Goal: Transaction & Acquisition: Obtain resource

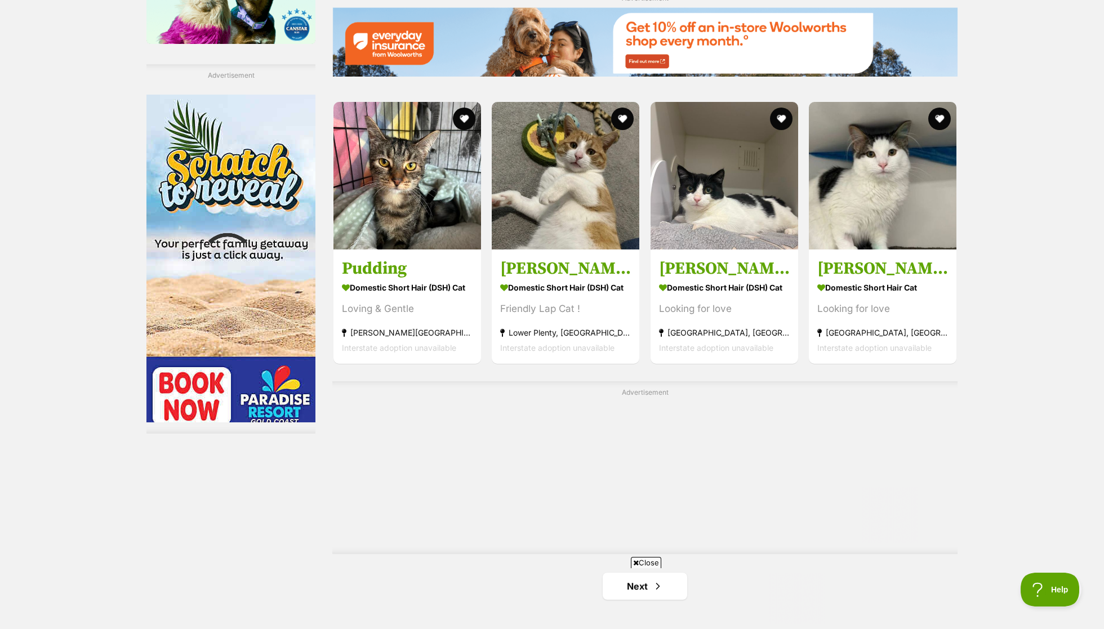
scroll to position [120, 0]
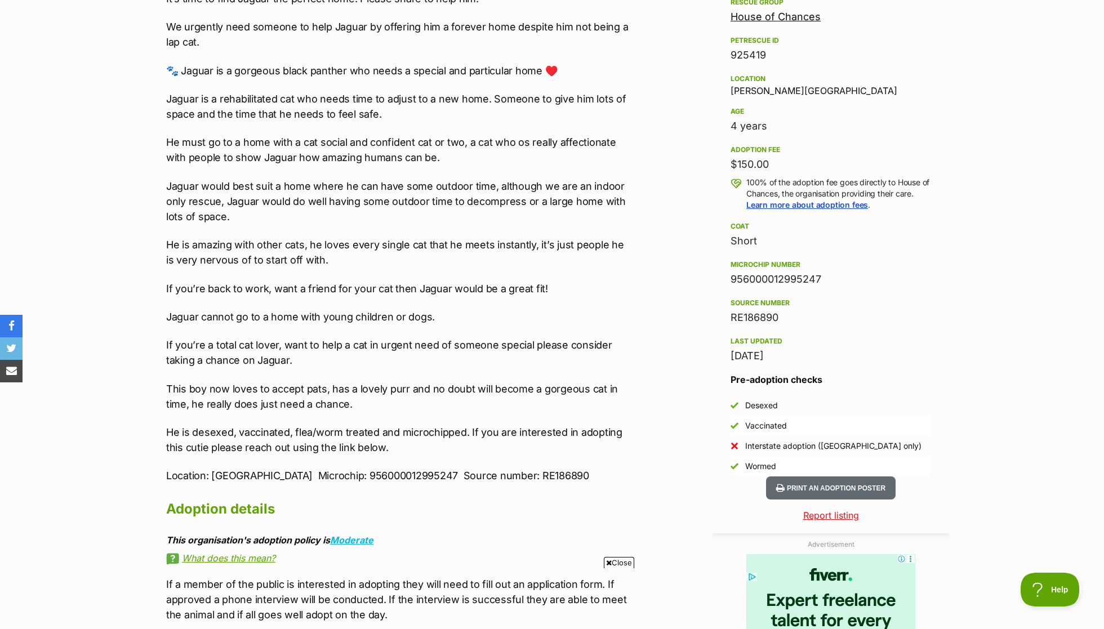
scroll to position [676, 0]
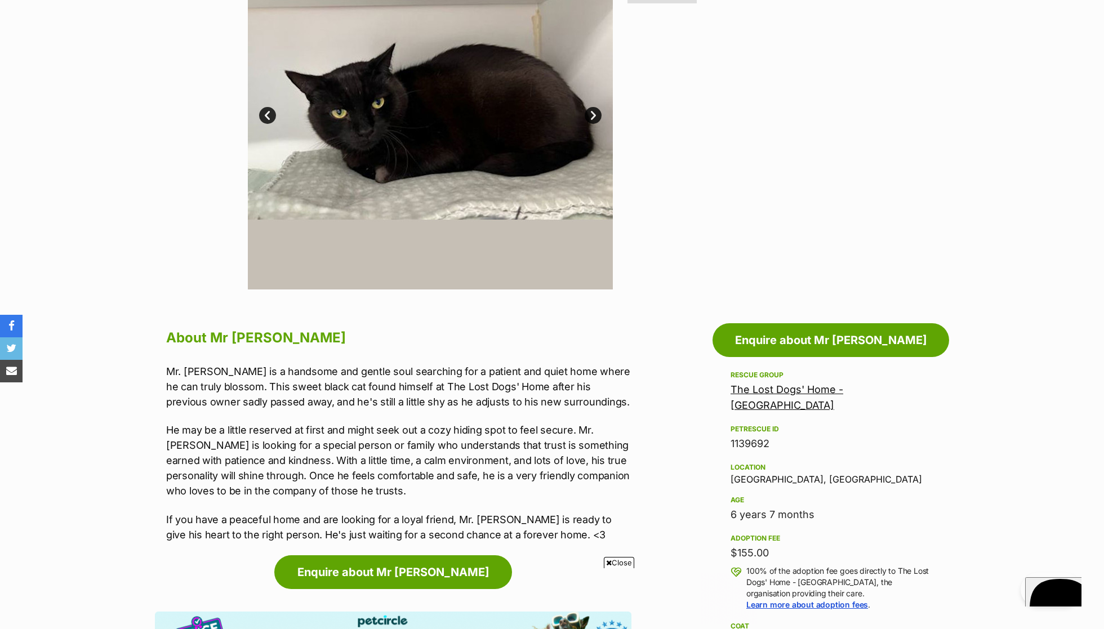
scroll to position [331, 0]
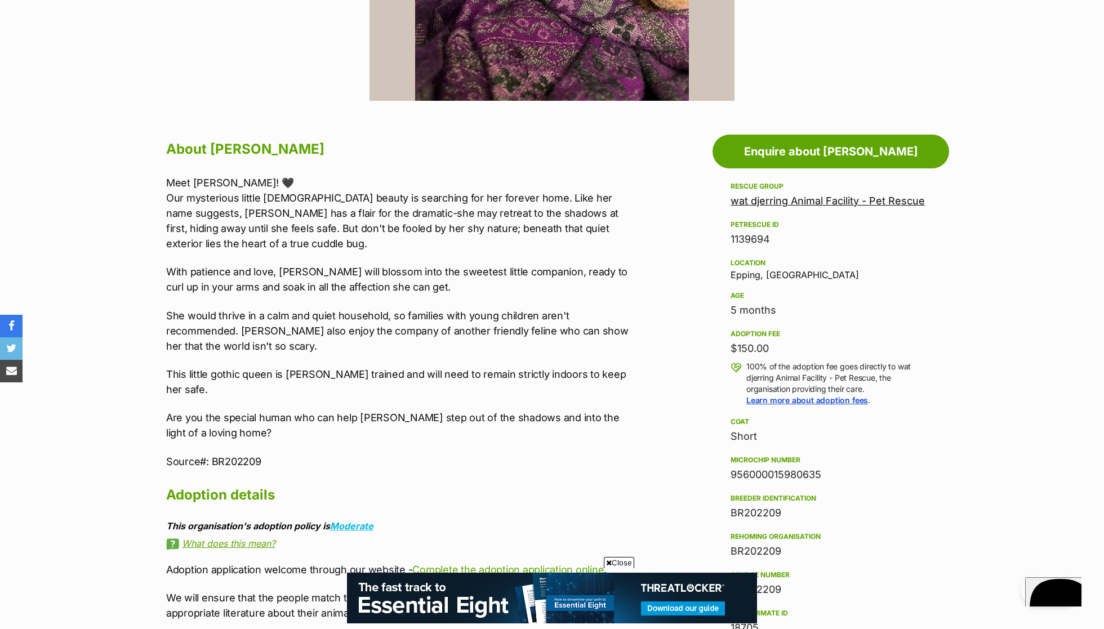
scroll to position [512, 0]
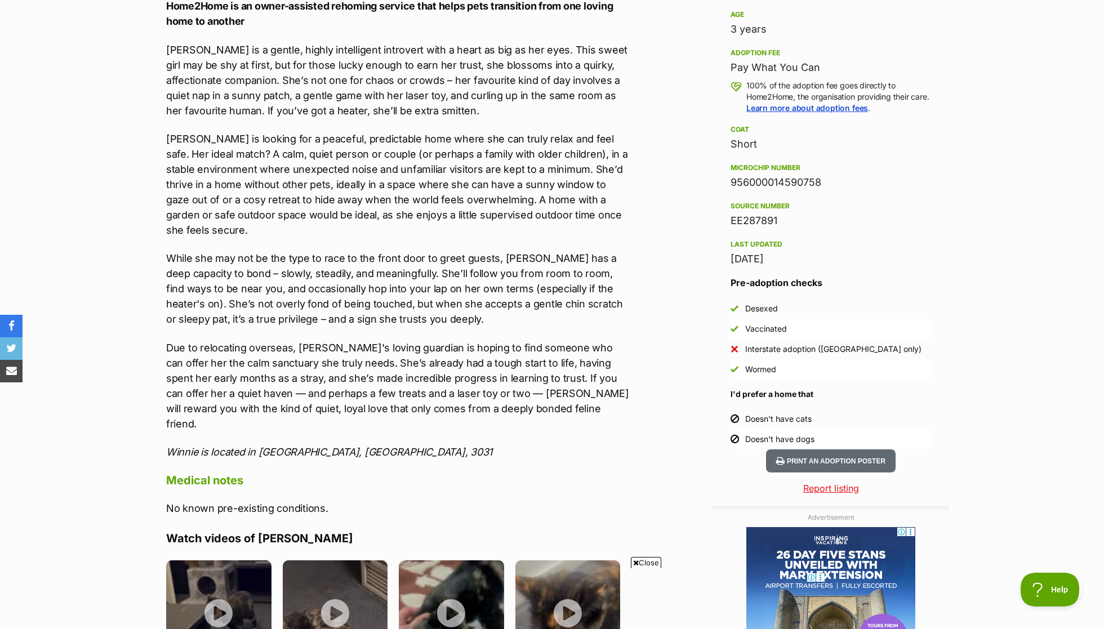
scroll to position [485, 0]
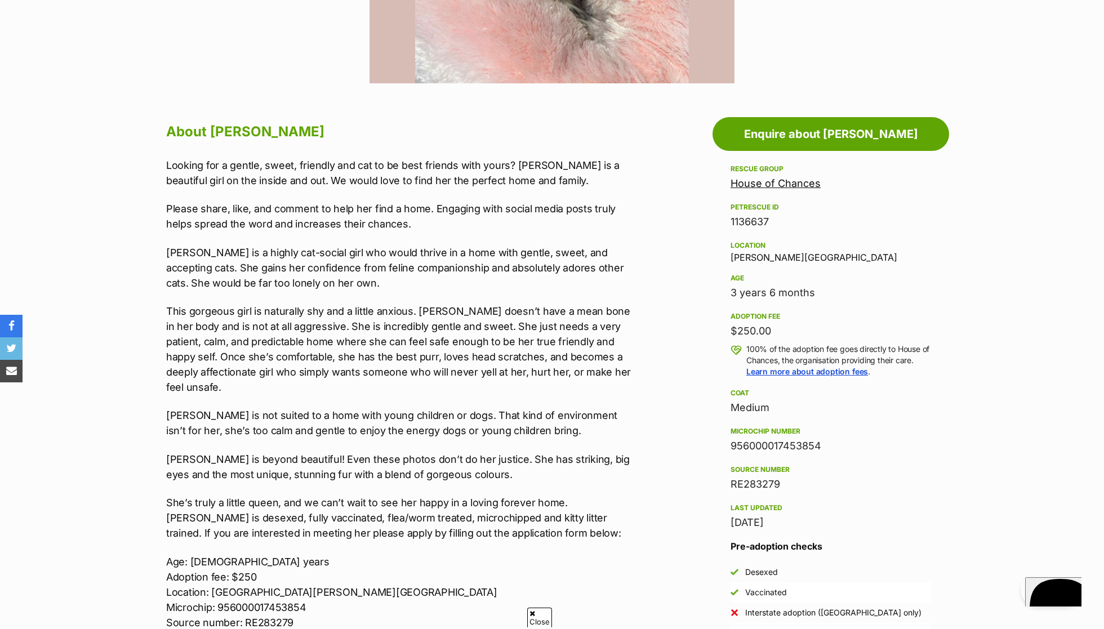
scroll to position [516, 1]
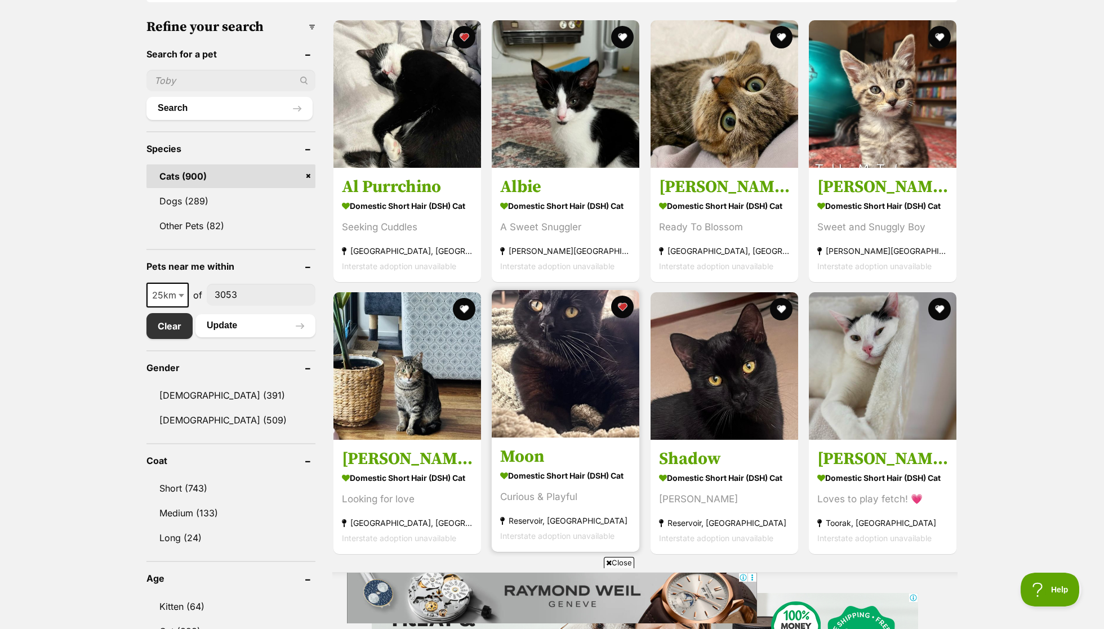
scroll to position [323, 0]
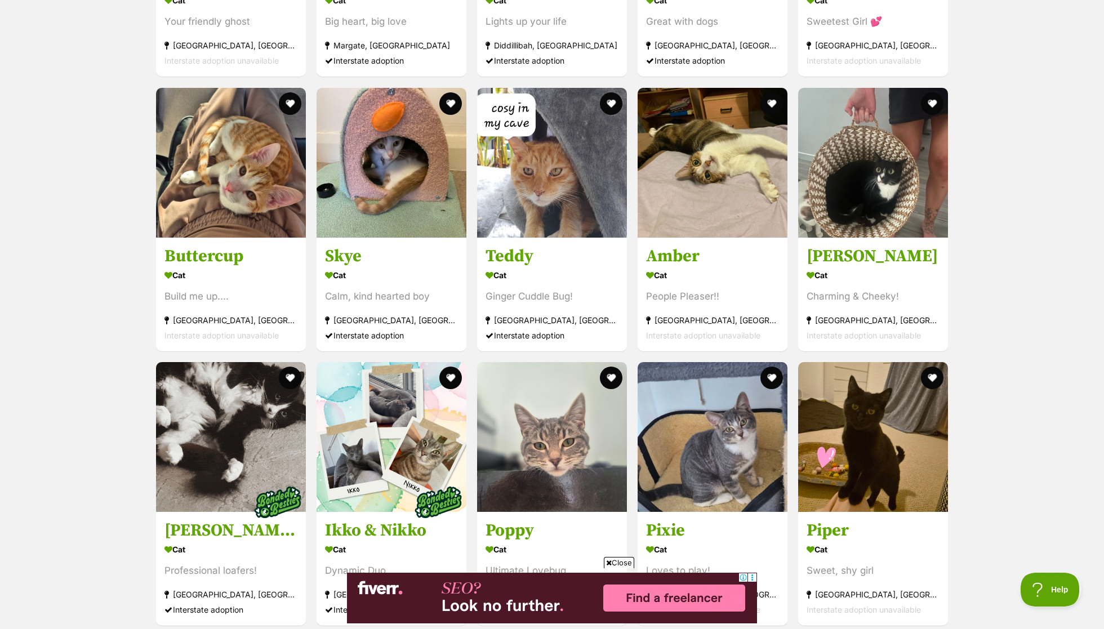
scroll to position [1724, 0]
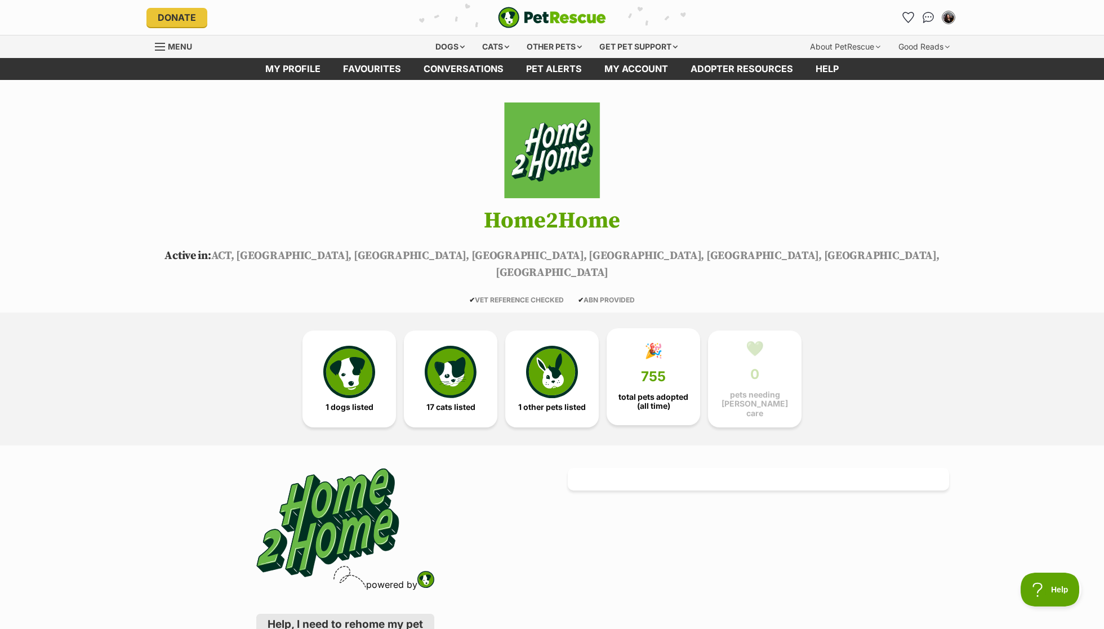
click at [654, 369] on span "755" at bounding box center [653, 377] width 25 height 16
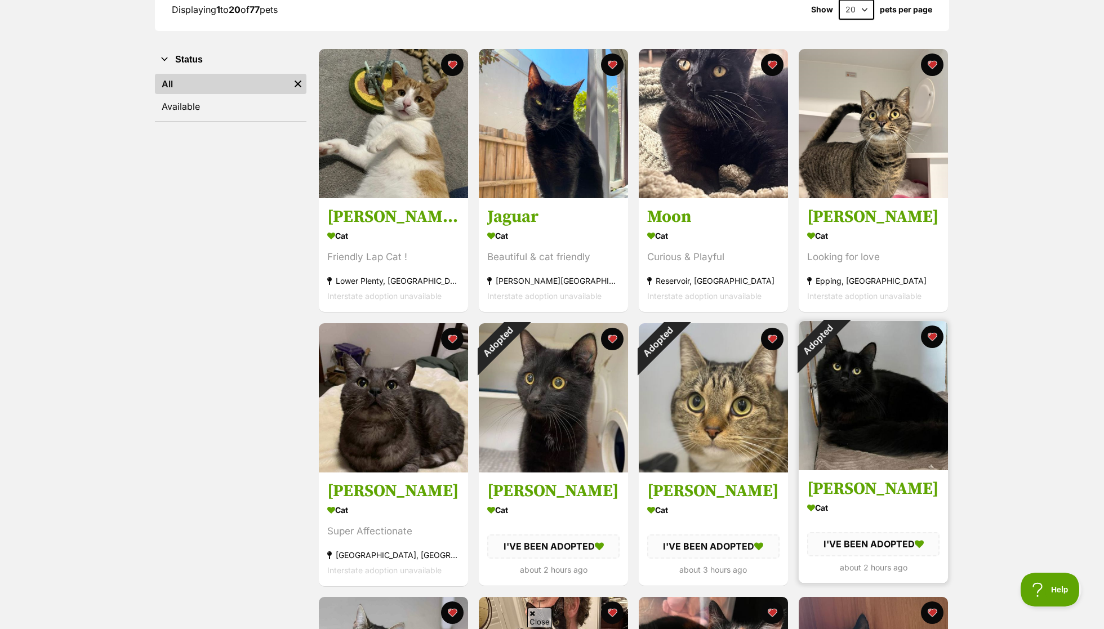
scroll to position [197, 0]
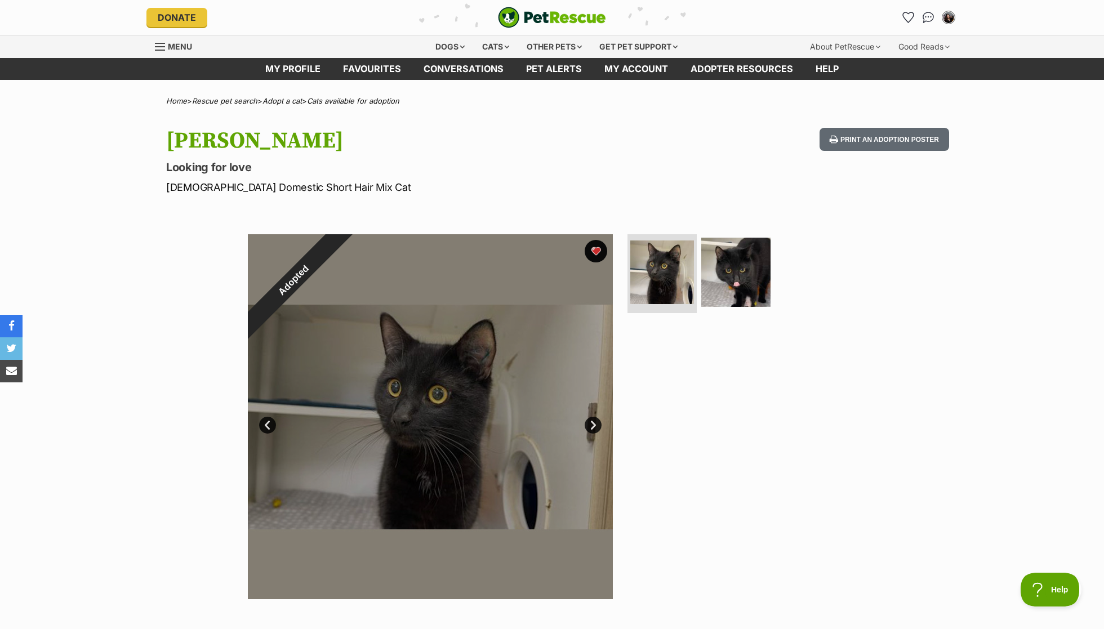
scroll to position [-8, 0]
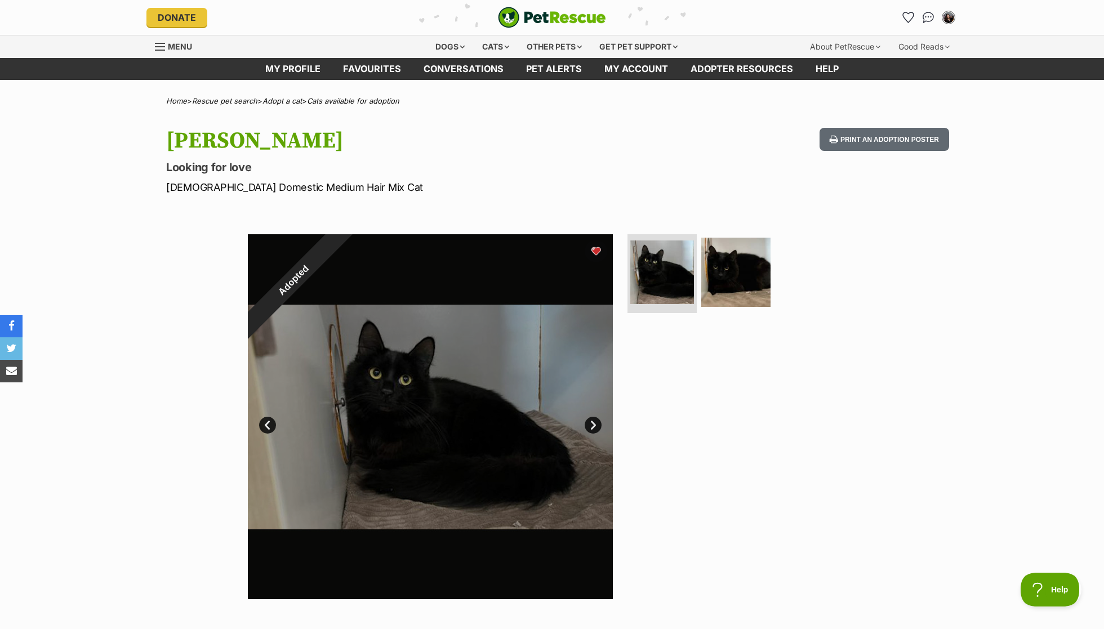
click at [339, 250] on div "Adopted" at bounding box center [293, 279] width 91 height 91
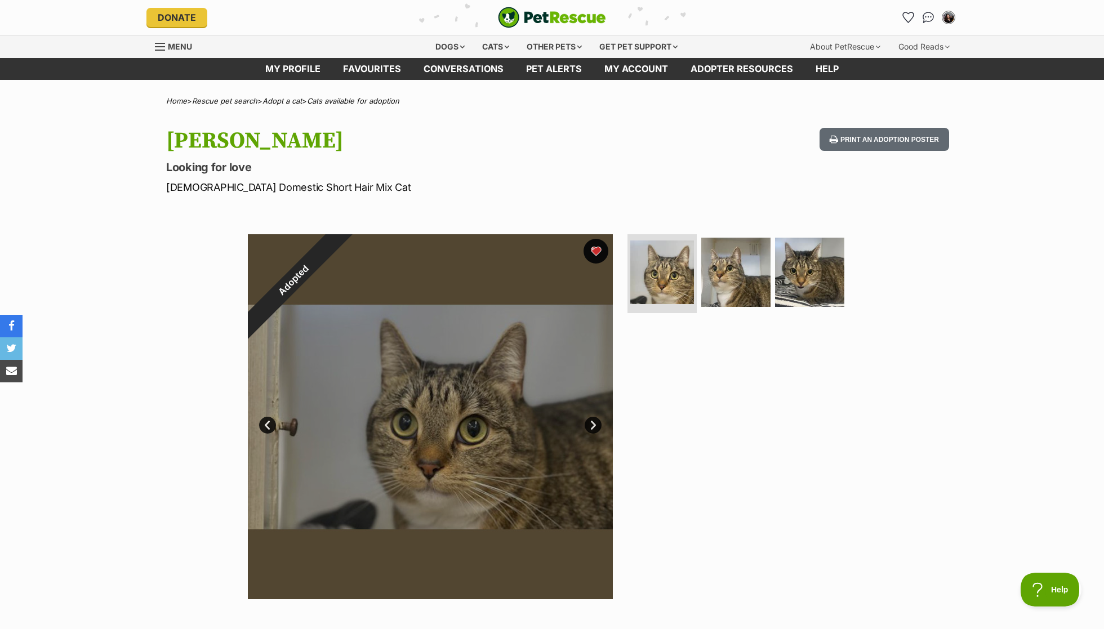
click at [599, 253] on button "favourite" at bounding box center [595, 251] width 25 height 25
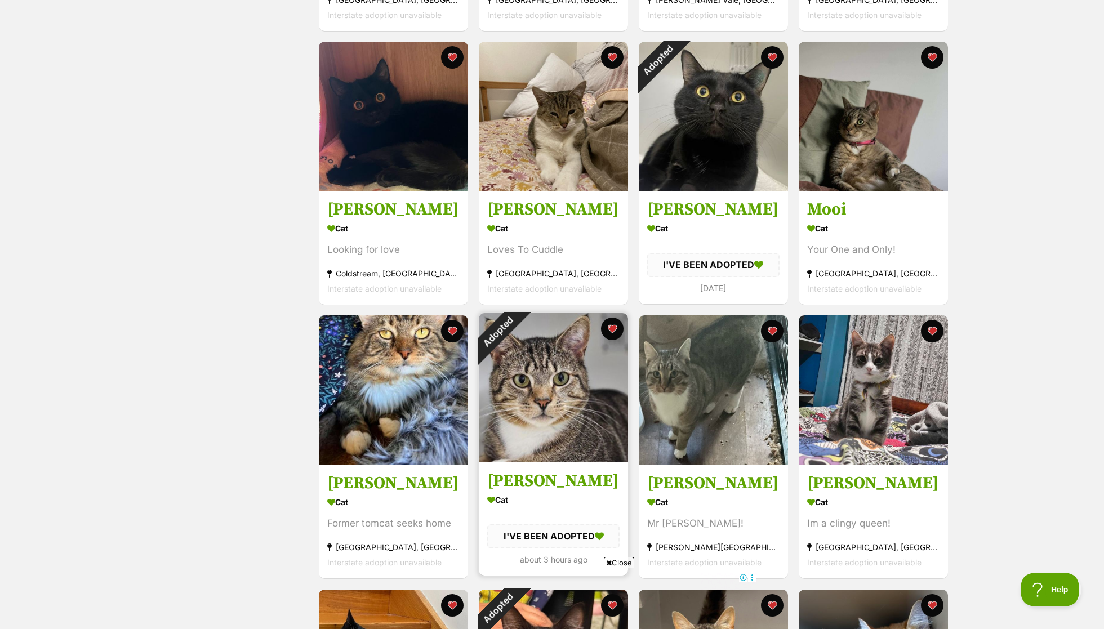
click at [516, 351] on div "Adopted" at bounding box center [498, 332] width 38 height 38
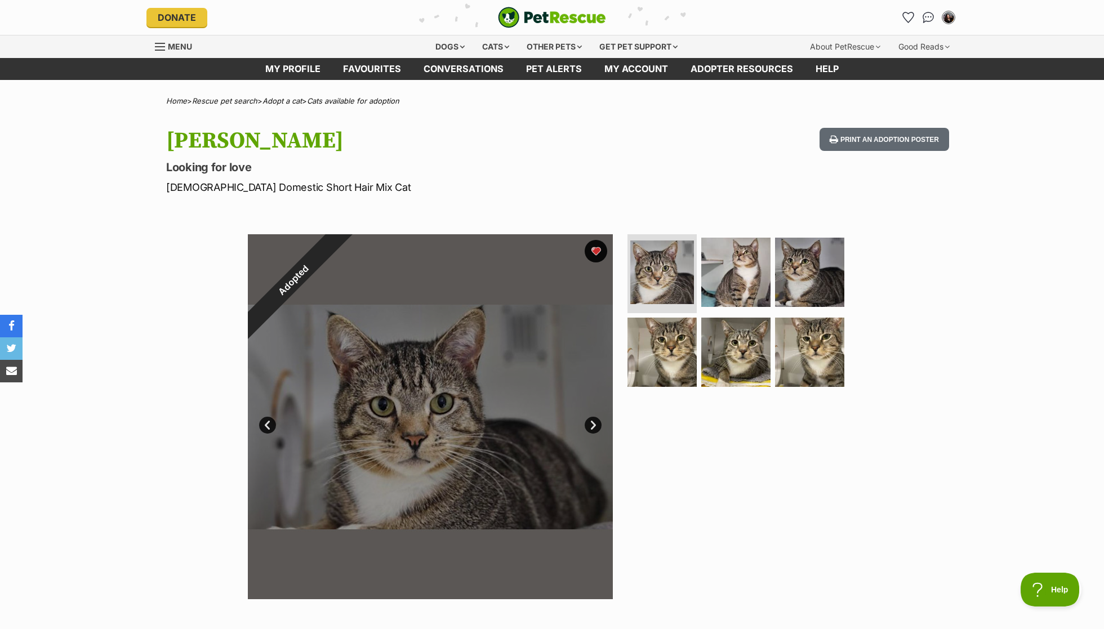
click at [339, 253] on div "Adopted" at bounding box center [293, 279] width 91 height 91
click at [360, 65] on link "Favourites" at bounding box center [372, 69] width 81 height 22
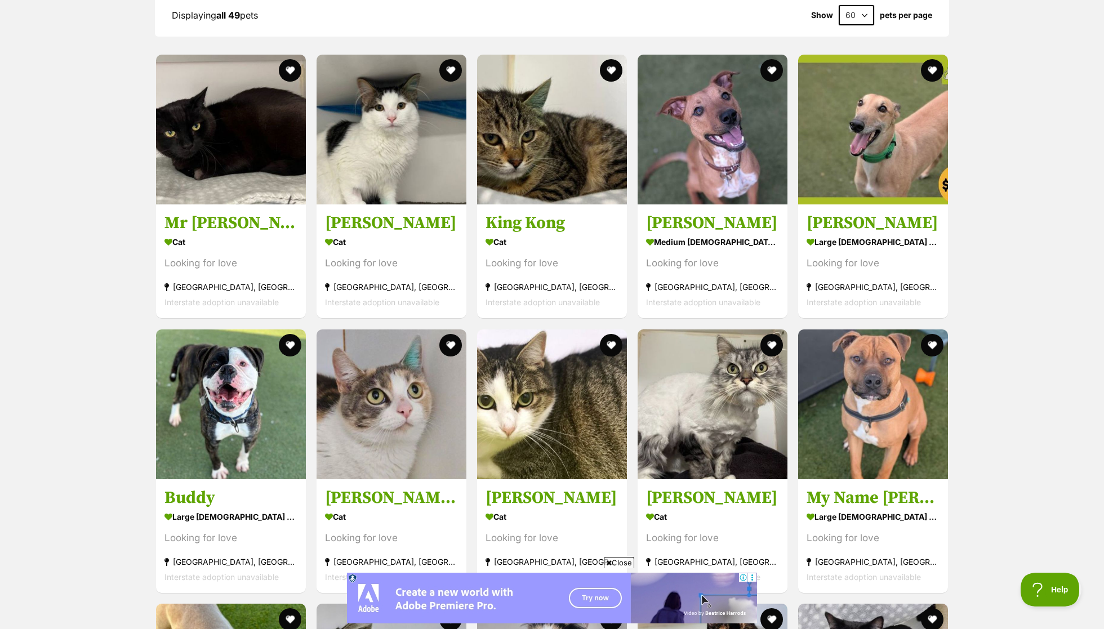
scroll to position [768, 0]
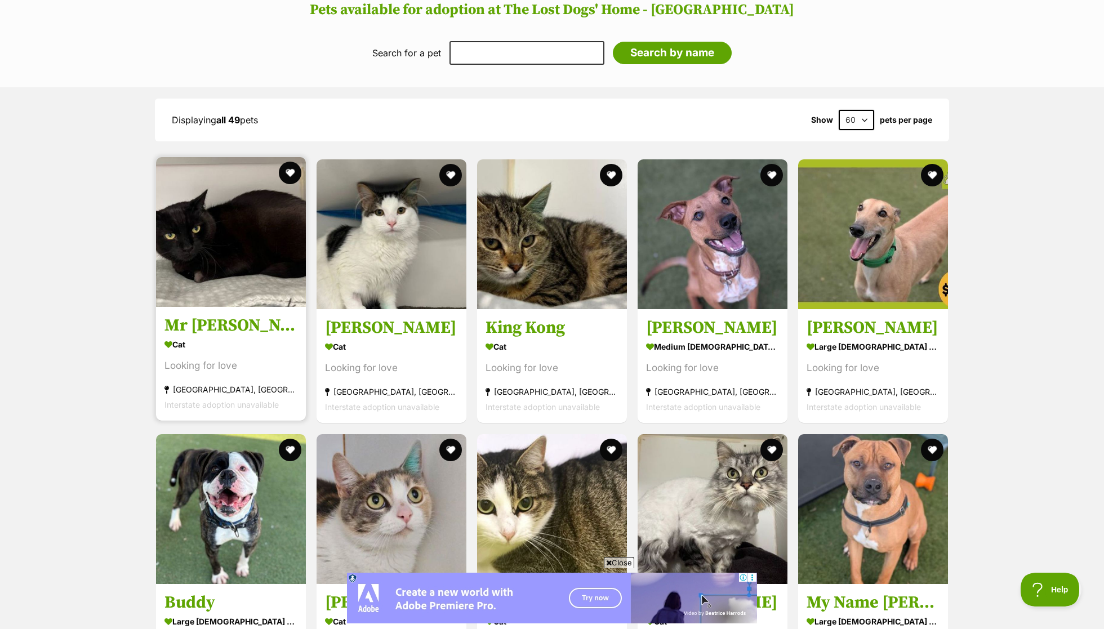
click at [210, 315] on h3 "Mr Kitty" at bounding box center [230, 325] width 133 height 21
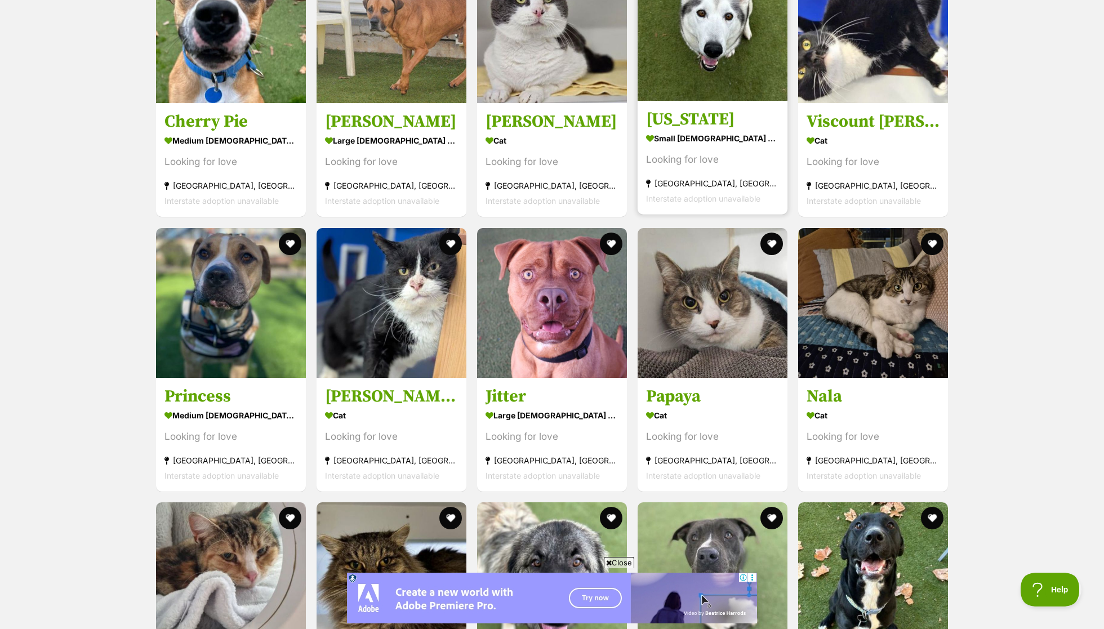
scroll to position [1805, 0]
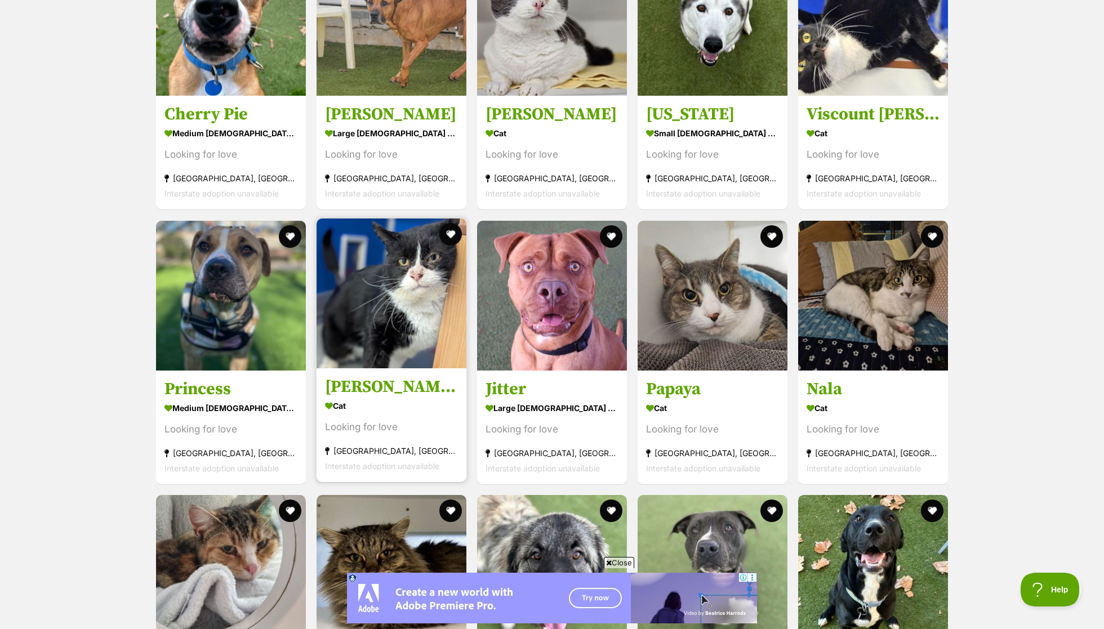
click at [440, 336] on img at bounding box center [392, 294] width 150 height 150
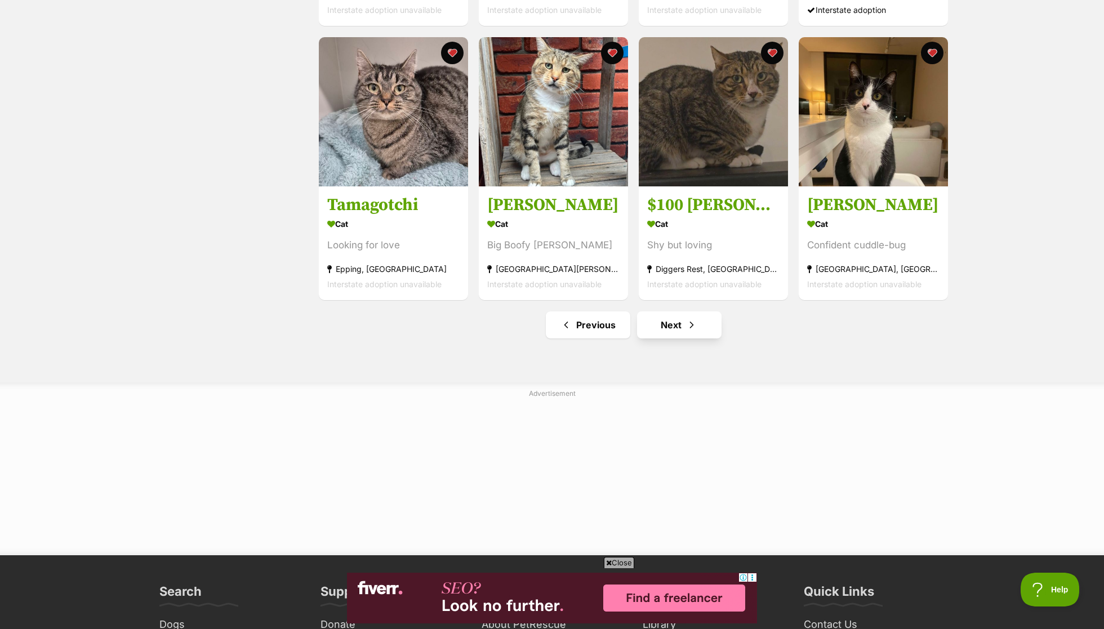
click at [683, 328] on link "Next" at bounding box center [679, 324] width 84 height 27
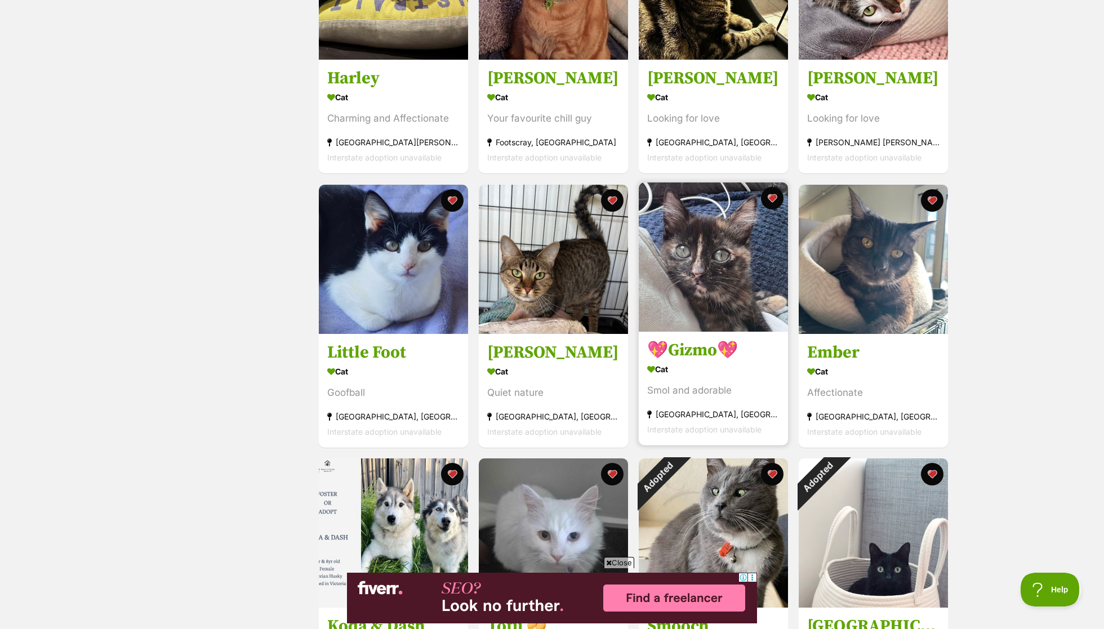
click at [663, 317] on img at bounding box center [713, 256] width 149 height 149
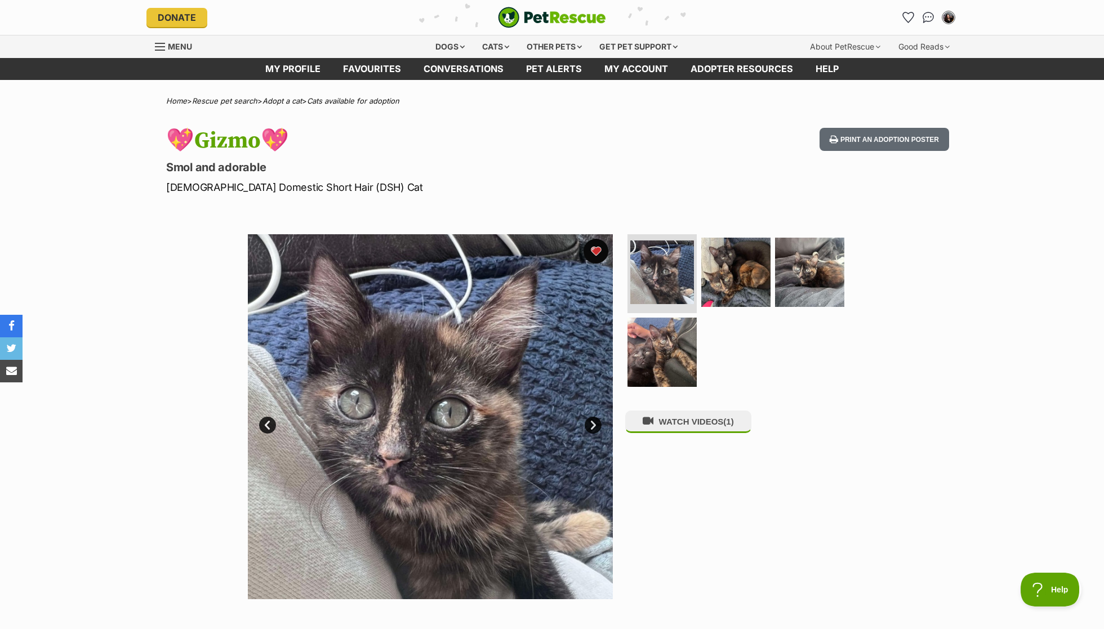
click at [594, 255] on button "favourite" at bounding box center [595, 251] width 25 height 25
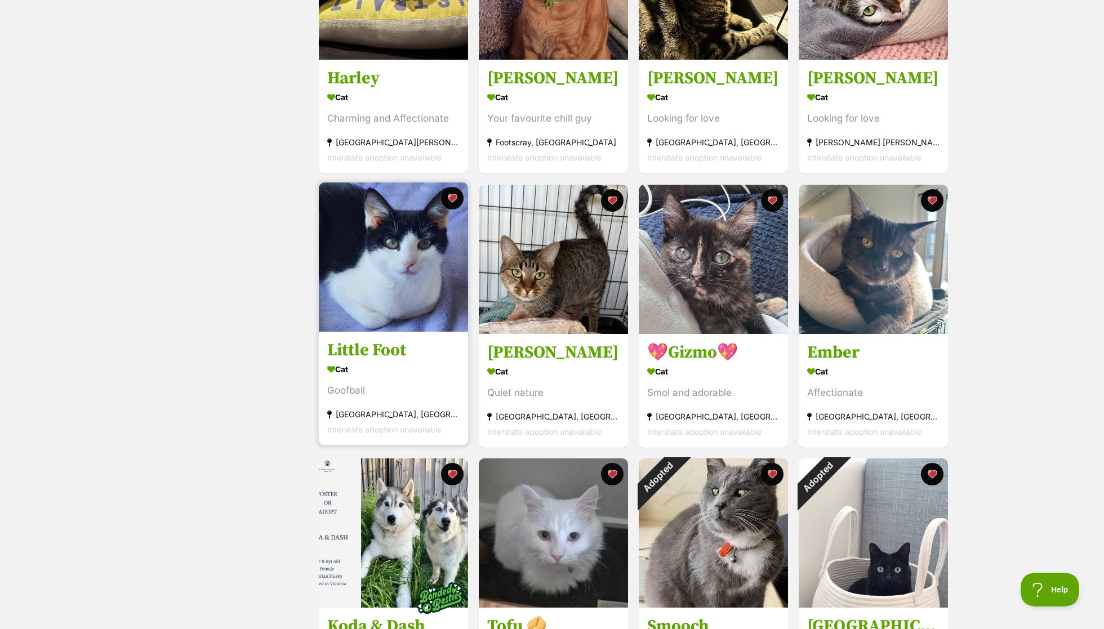
click at [391, 354] on h3 "Little Foot" at bounding box center [393, 350] width 132 height 21
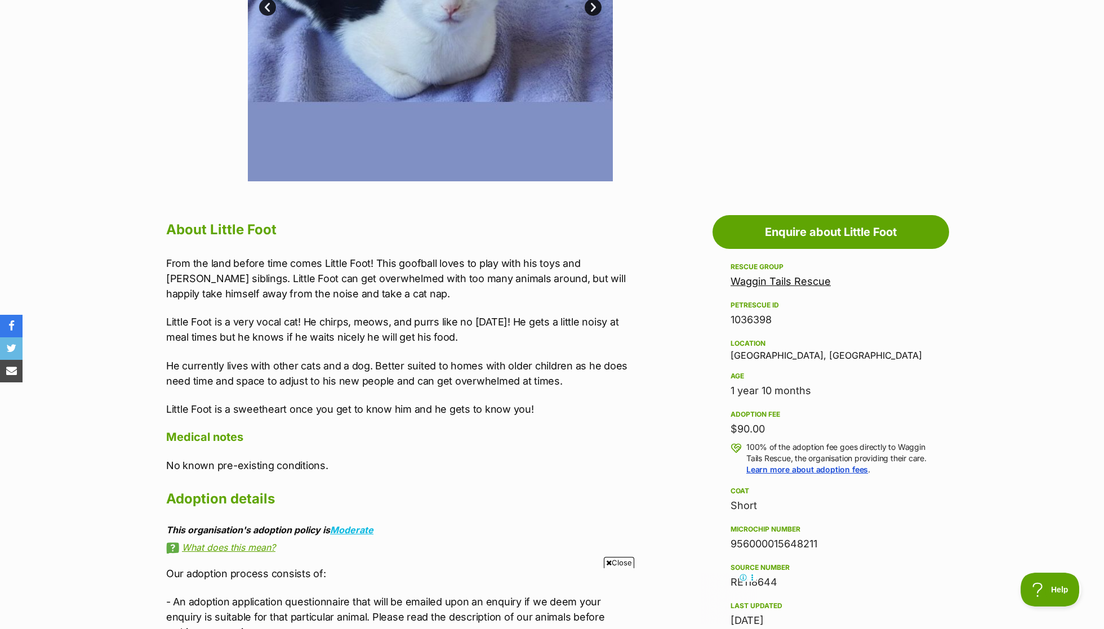
scroll to position [419, 0]
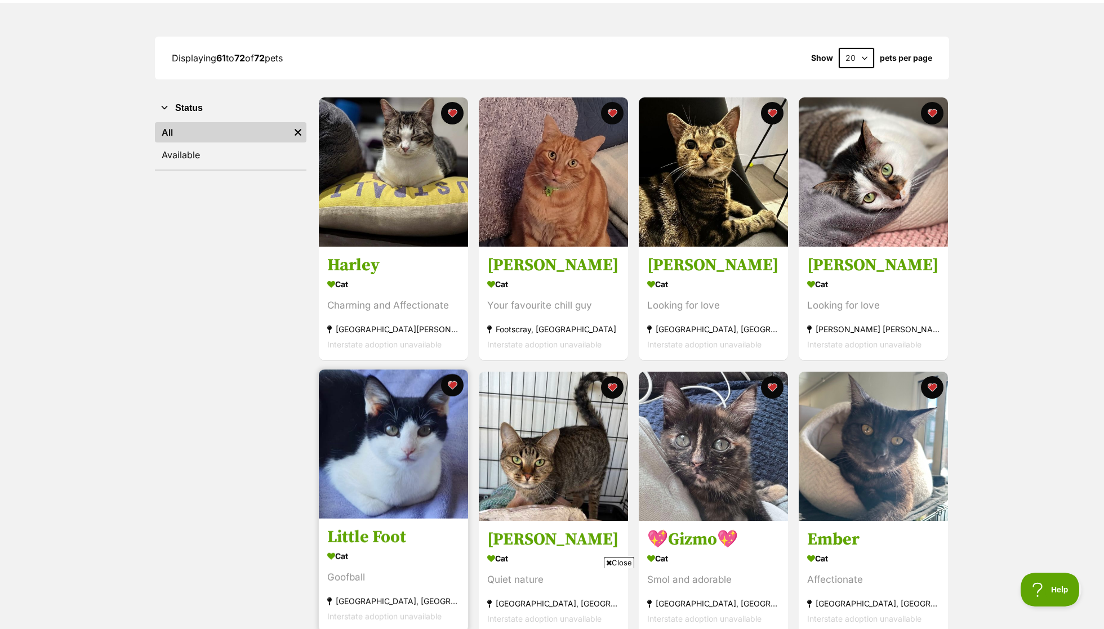
scroll to position [320, 0]
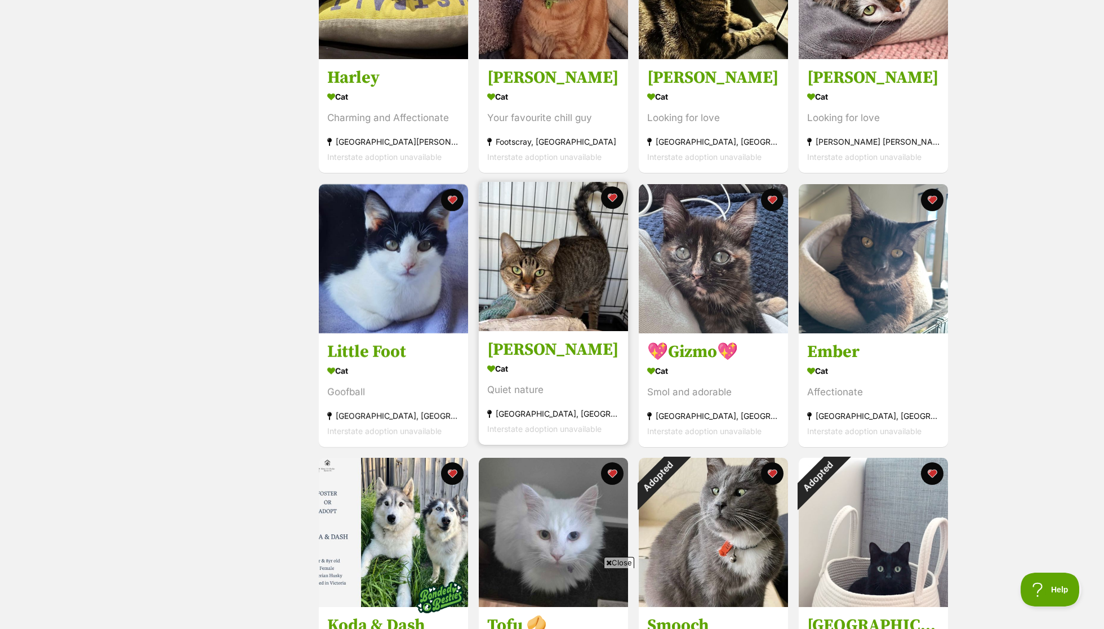
click at [546, 373] on div "Cat" at bounding box center [553, 368] width 132 height 16
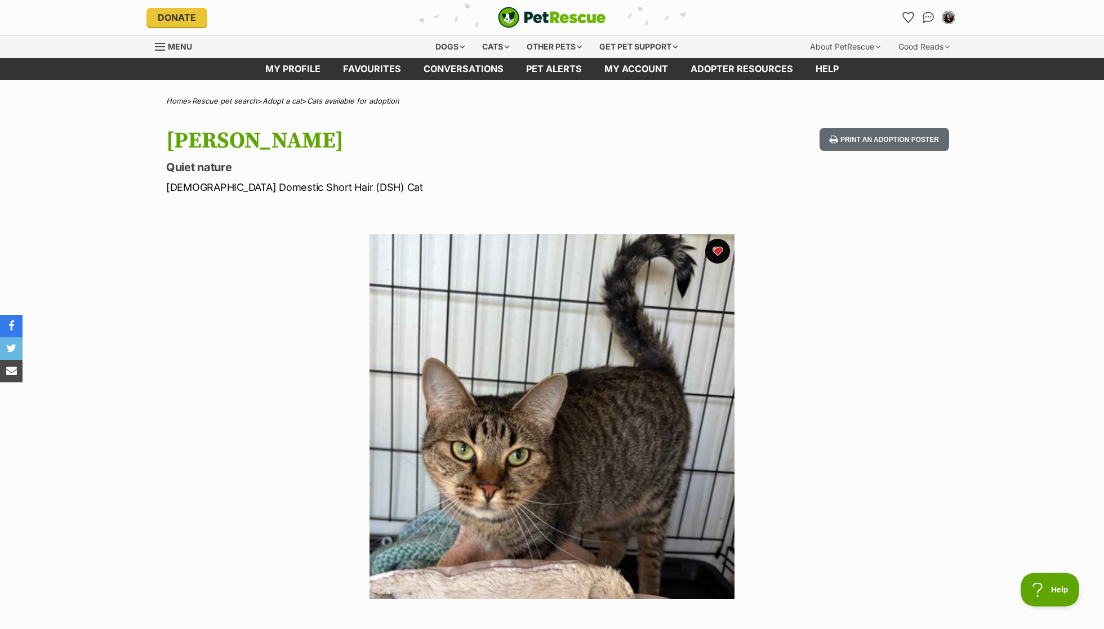
click at [721, 248] on button "favourite" at bounding box center [717, 251] width 25 height 25
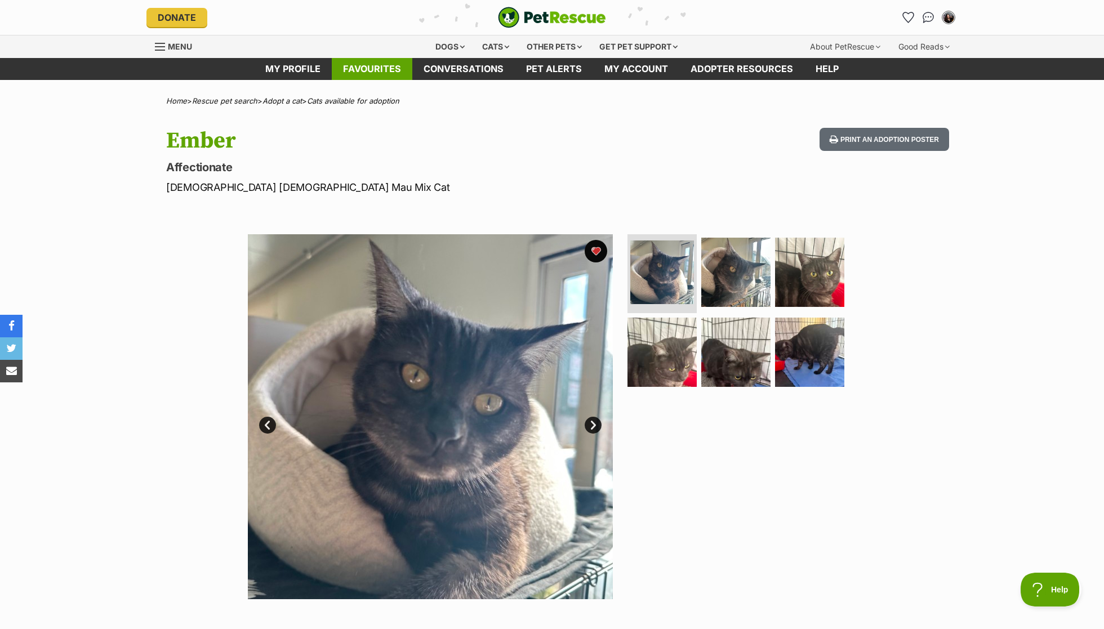
click at [382, 68] on link "Favourites" at bounding box center [372, 69] width 81 height 22
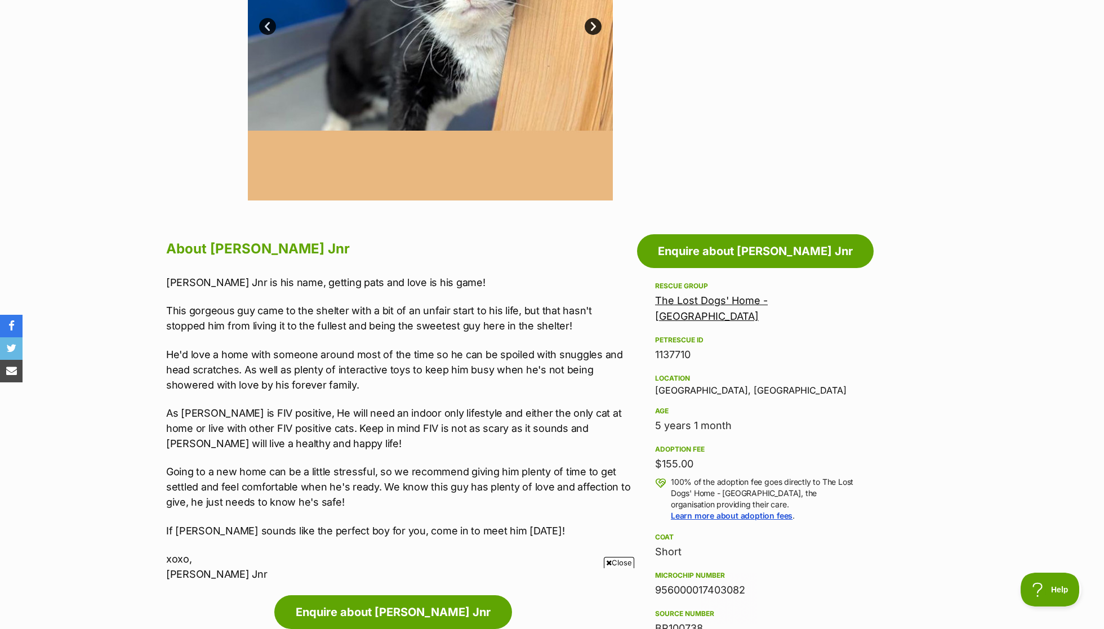
click at [314, 314] on p "This gorgeous guy came to the shelter with a bit of an unfair start to his life…" at bounding box center [398, 318] width 465 height 30
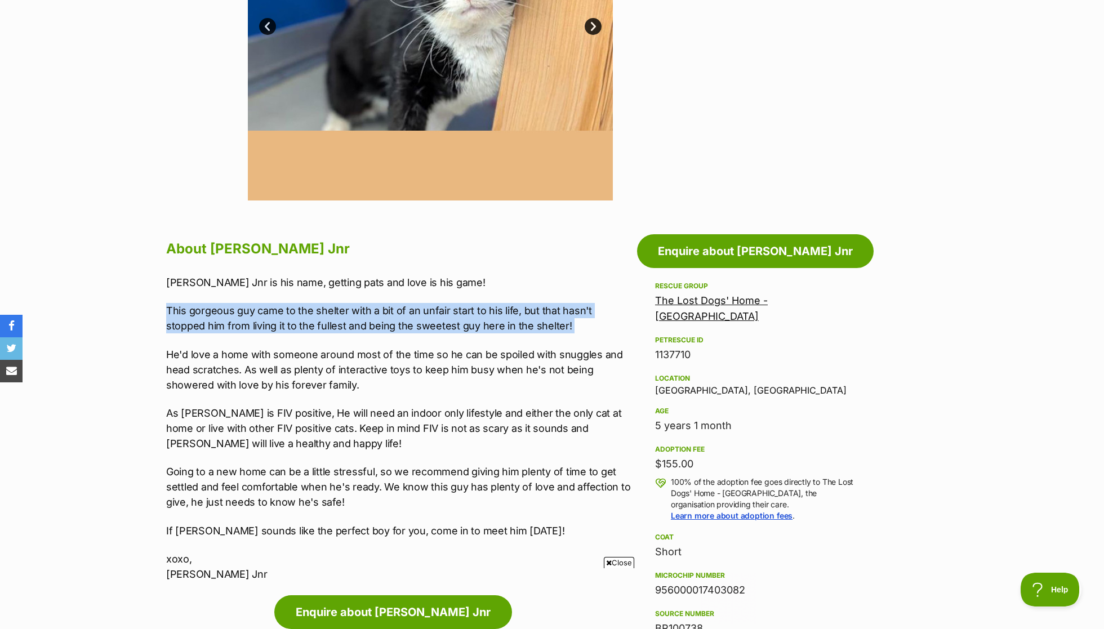
click at [320, 354] on p "He'd love a home with someone around most of the time so he can be spoiled with…" at bounding box center [398, 370] width 465 height 46
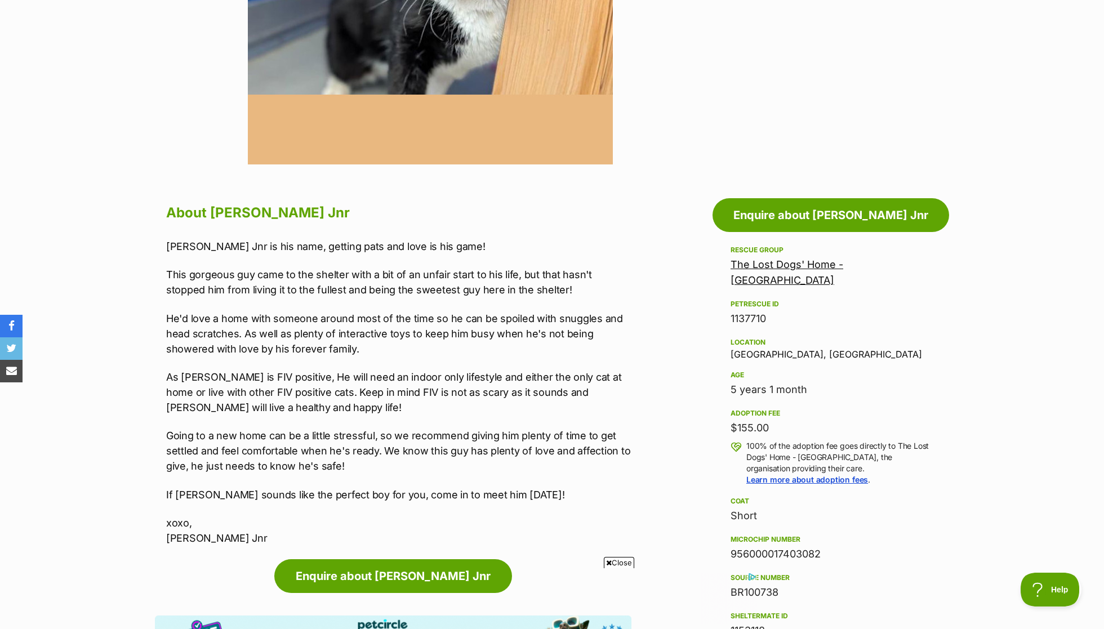
scroll to position [438, 0]
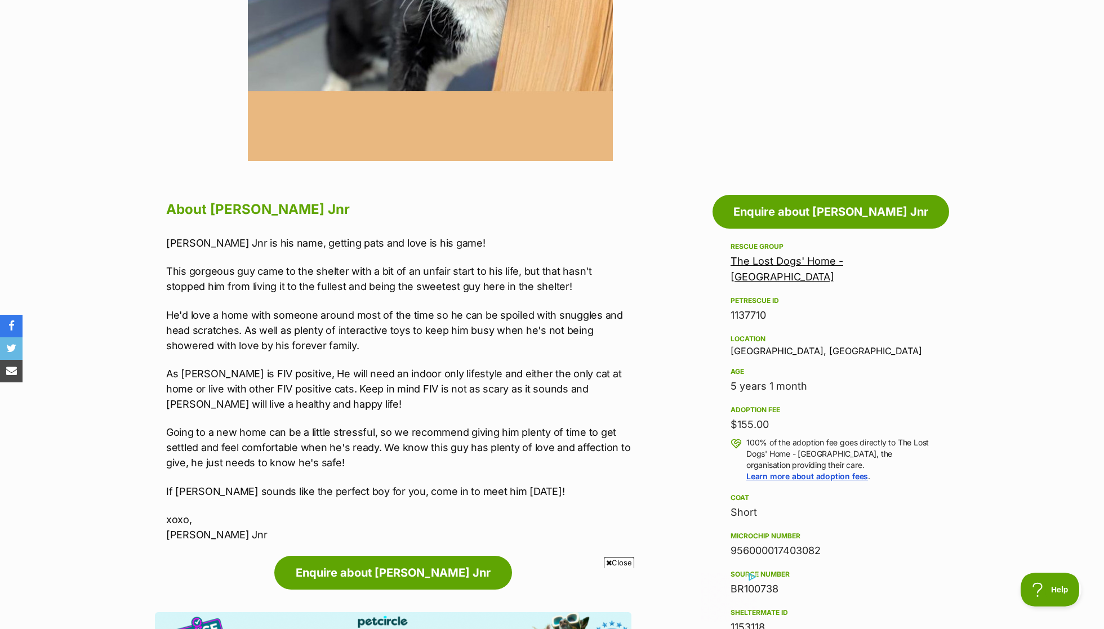
click at [303, 379] on p "As Bowser is FIV positive, He will need an indoor only lifestyle and either the…" at bounding box center [398, 389] width 465 height 46
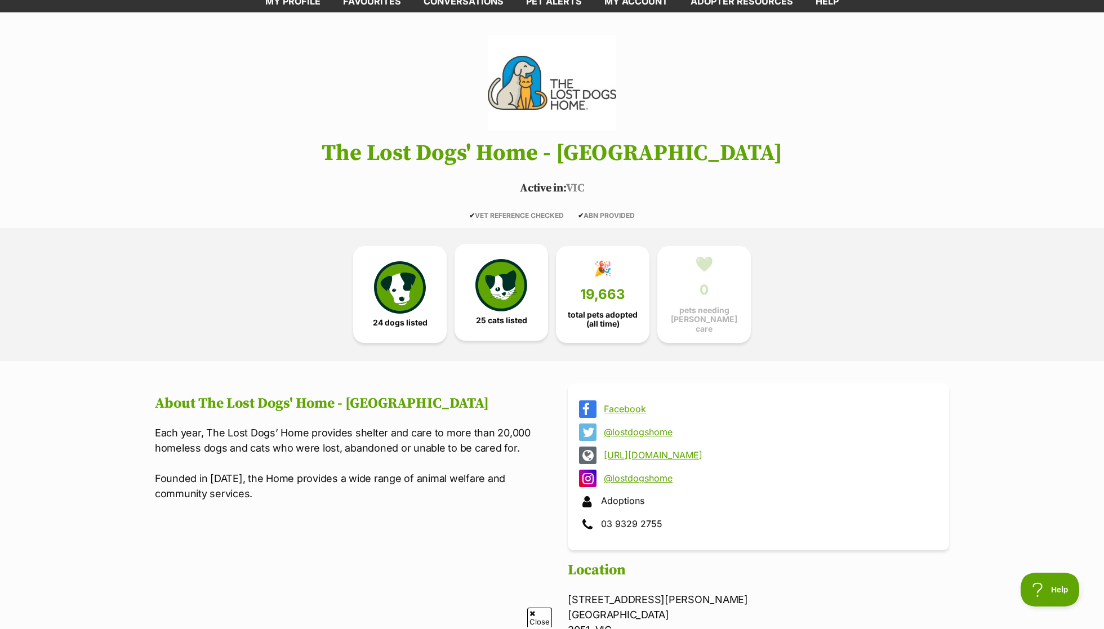
click at [496, 303] on img at bounding box center [501, 285] width 52 height 52
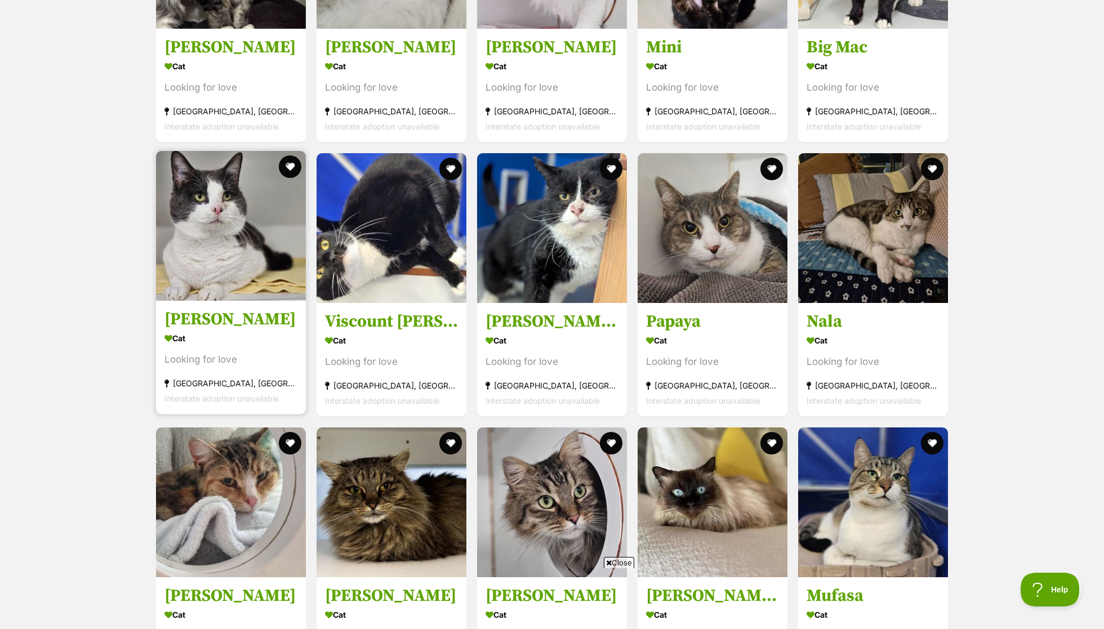
click at [195, 311] on h3 "[PERSON_NAME]" at bounding box center [230, 319] width 133 height 21
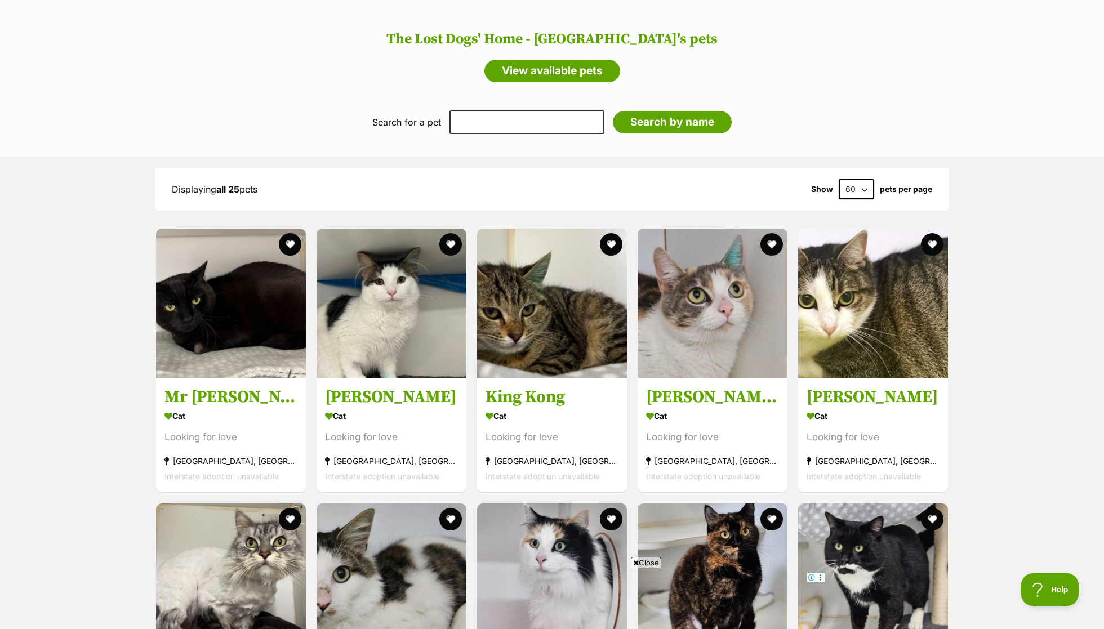
scroll to position [728, 0]
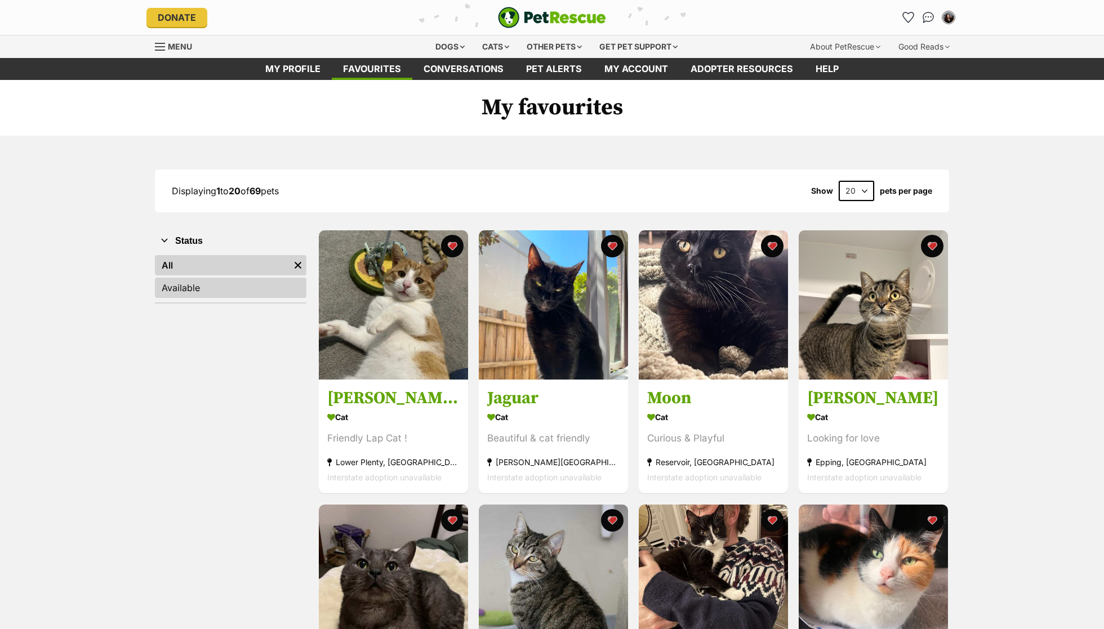
click at [212, 287] on link "Available" at bounding box center [231, 288] width 152 height 20
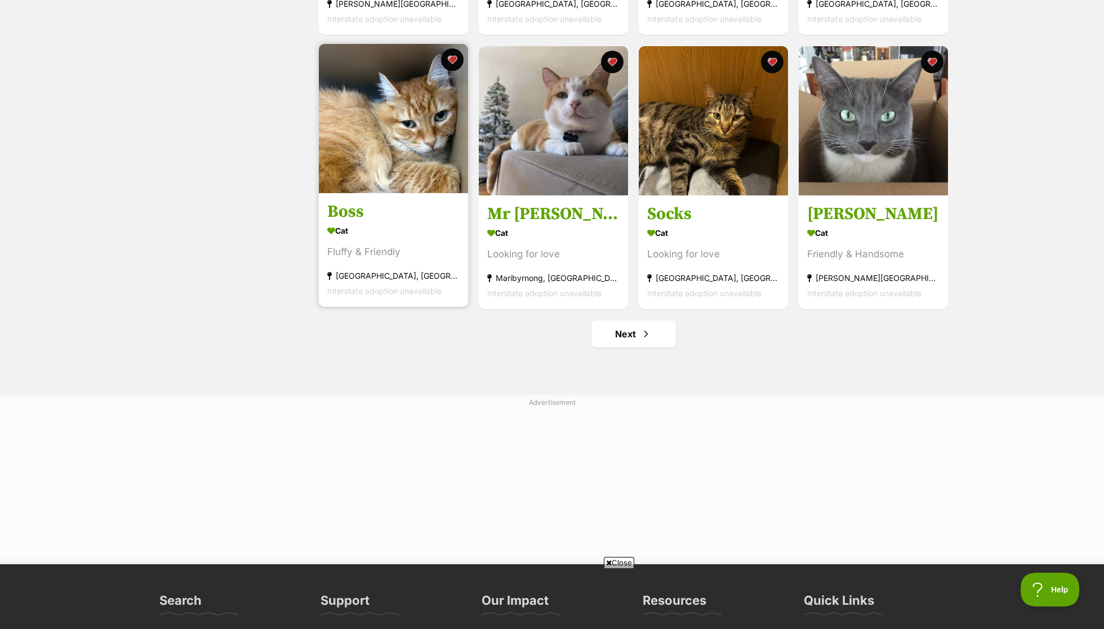
click at [420, 273] on div "[GEOGRAPHIC_DATA], [GEOGRAPHIC_DATA]" at bounding box center [393, 275] width 132 height 15
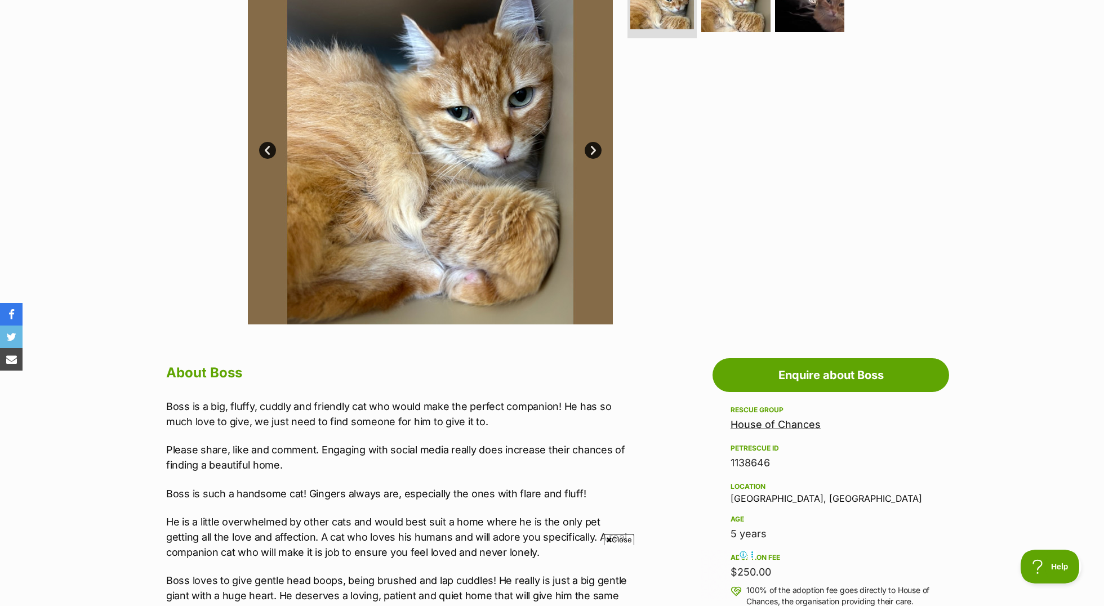
scroll to position [194, 0]
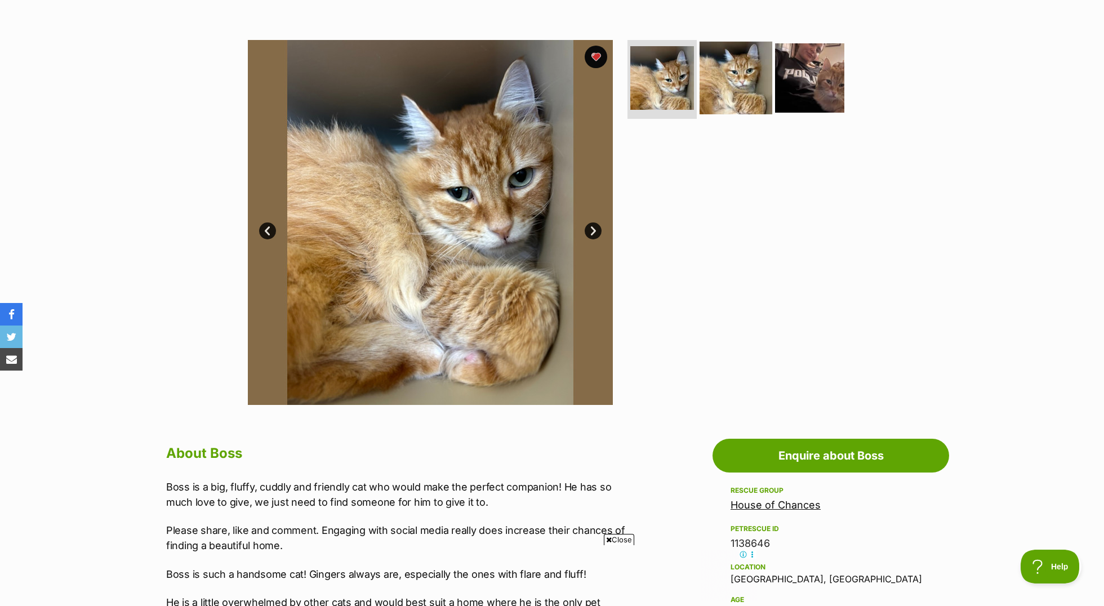
click at [766, 57] on img at bounding box center [736, 78] width 73 height 73
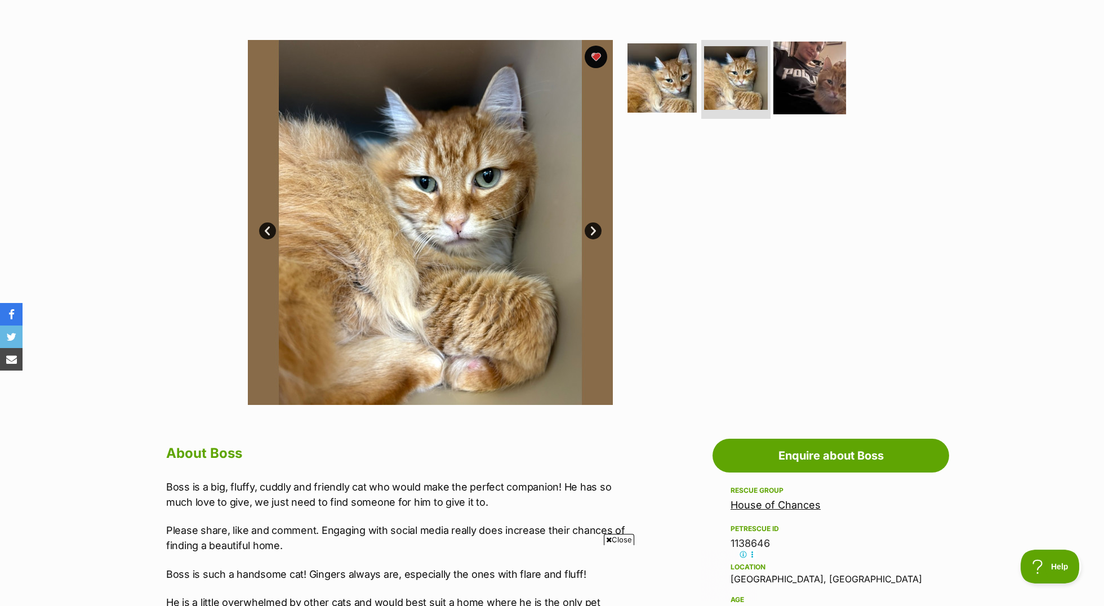
click at [798, 62] on img at bounding box center [809, 78] width 73 height 73
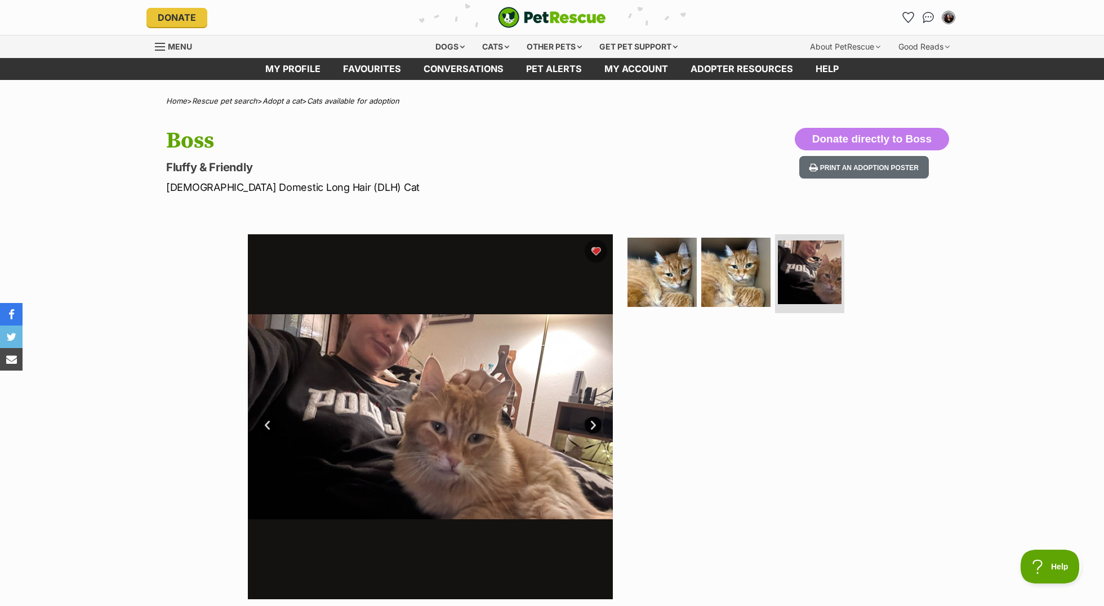
scroll to position [0, 0]
click at [596, 249] on button "favourite" at bounding box center [595, 251] width 25 height 25
click at [366, 65] on link "Favourites" at bounding box center [372, 69] width 81 height 22
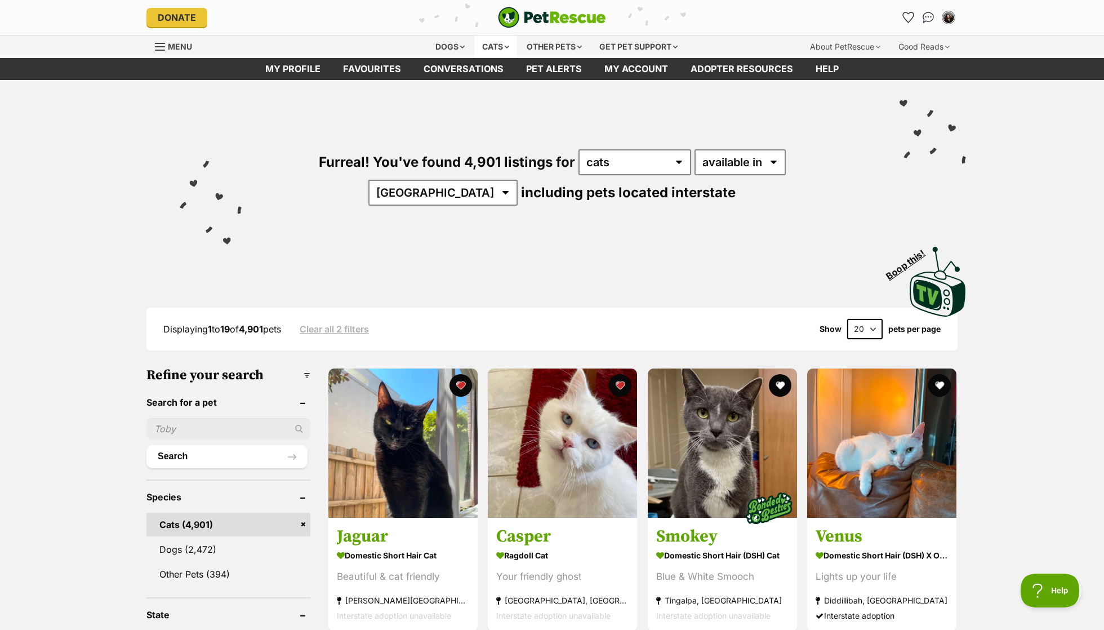
click at [492, 39] on div "Cats" at bounding box center [495, 46] width 43 height 23
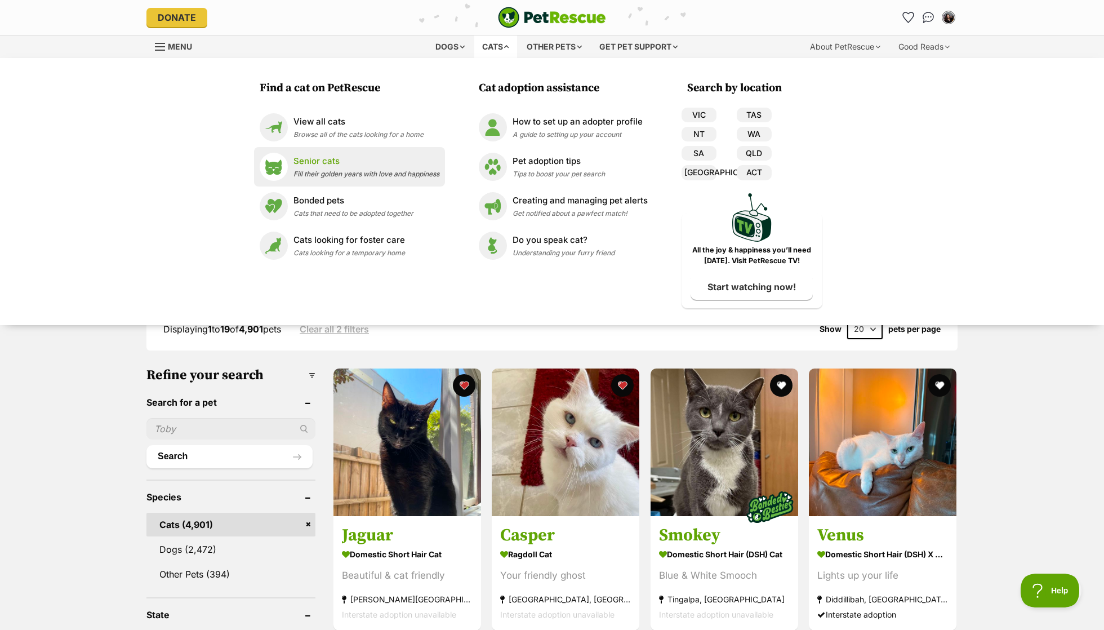
click at [381, 166] on p "Senior cats" at bounding box center [366, 161] width 146 height 13
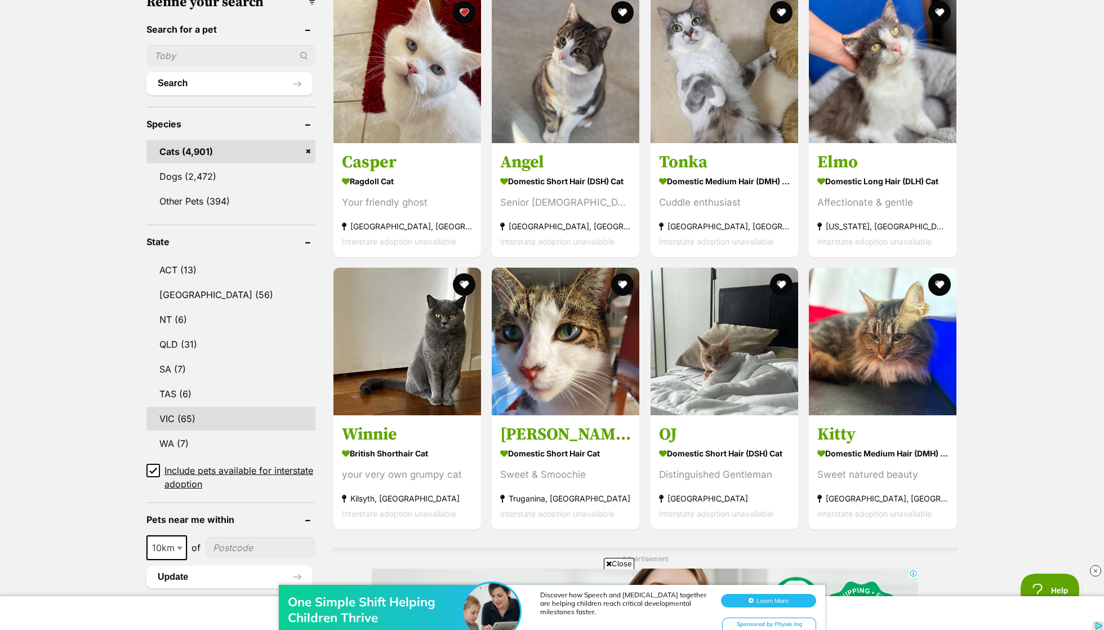
click at [214, 421] on link "VIC (65)" at bounding box center [230, 419] width 169 height 24
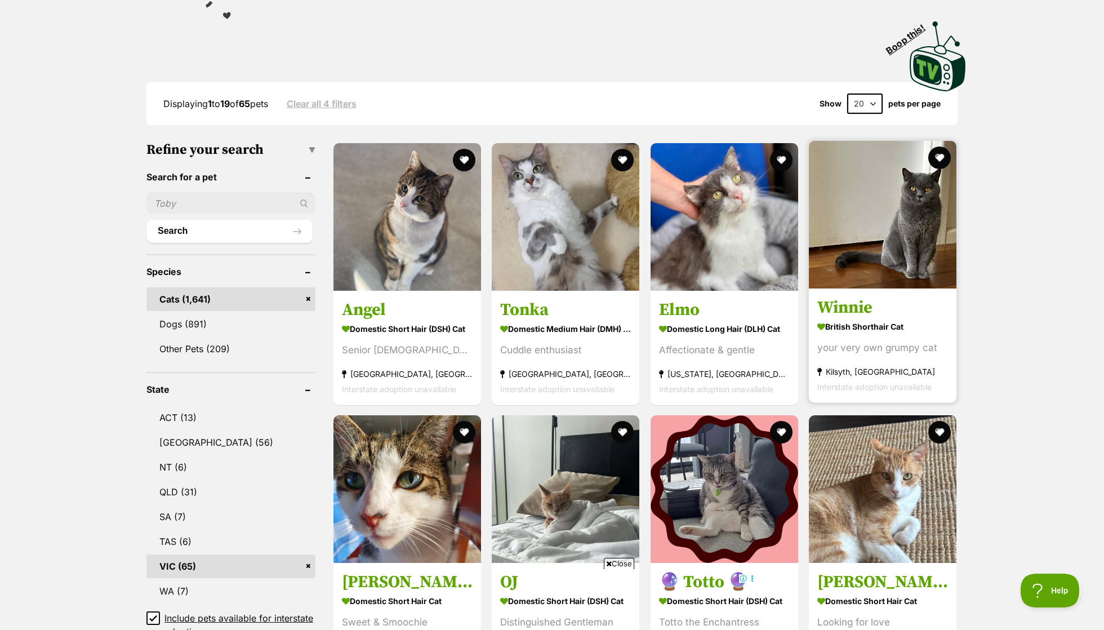
click at [914, 318] on strong "British Shorthair Cat" at bounding box center [882, 326] width 131 height 16
